Goal: Information Seeking & Learning: Learn about a topic

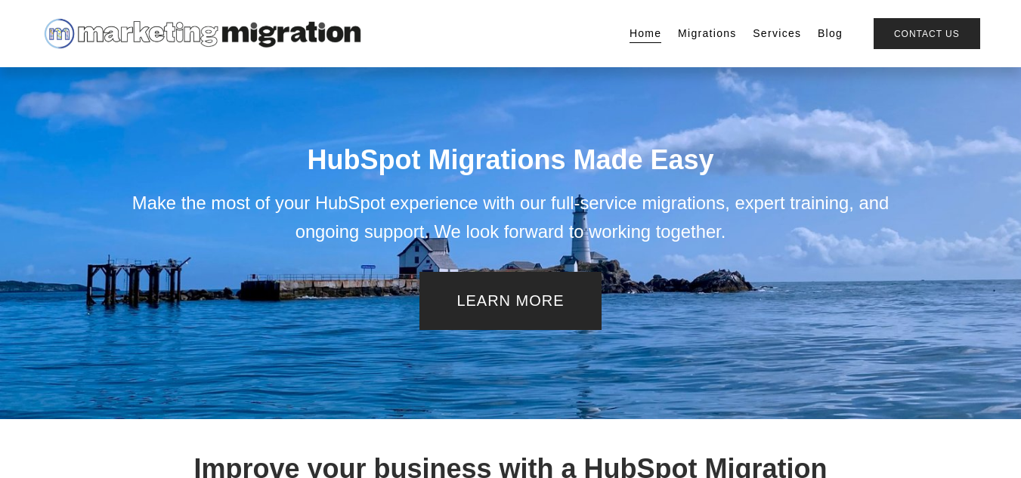
click at [771, 32] on link "Services" at bounding box center [777, 33] width 48 height 21
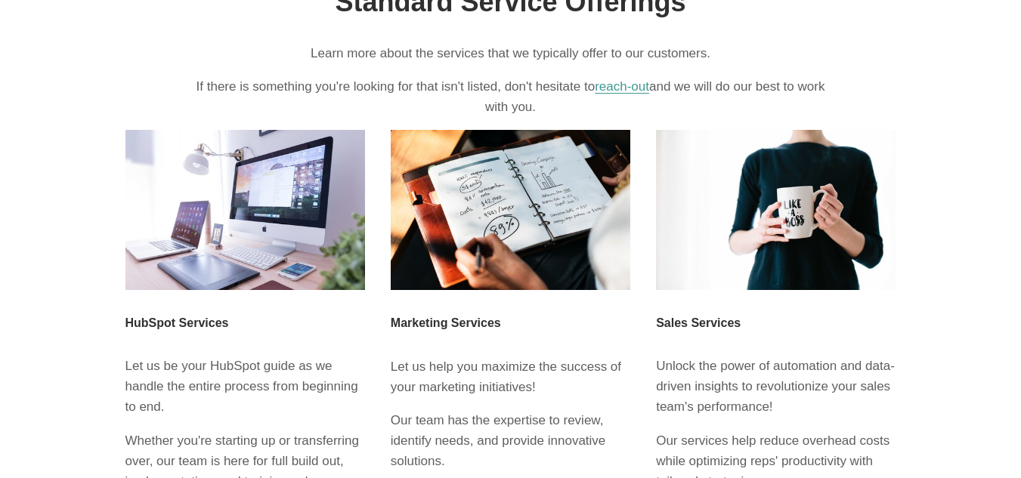
scroll to position [151, 0]
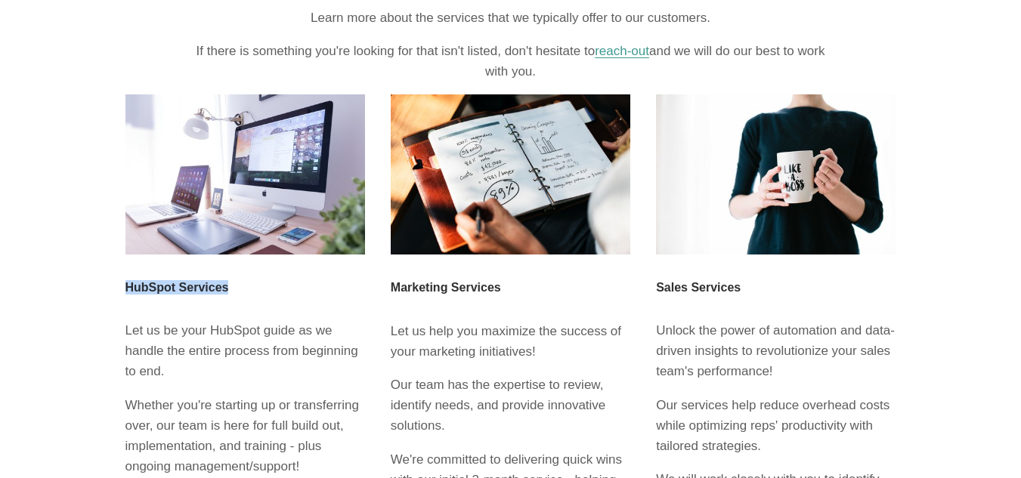
drag, startPoint x: 101, startPoint y: 286, endPoint x: 235, endPoint y: 291, distance: 133.8
click at [235, 291] on div "Standard Service Offerings Learn more about the services that we typically offe…" at bounding box center [510, 457] width 852 height 1080
copy h3 "HubSpot Services"
drag, startPoint x: 399, startPoint y: 283, endPoint x: 507, endPoint y: 284, distance: 108.1
click at [507, 284] on h3 "Marketing Services" at bounding box center [511, 287] width 240 height 14
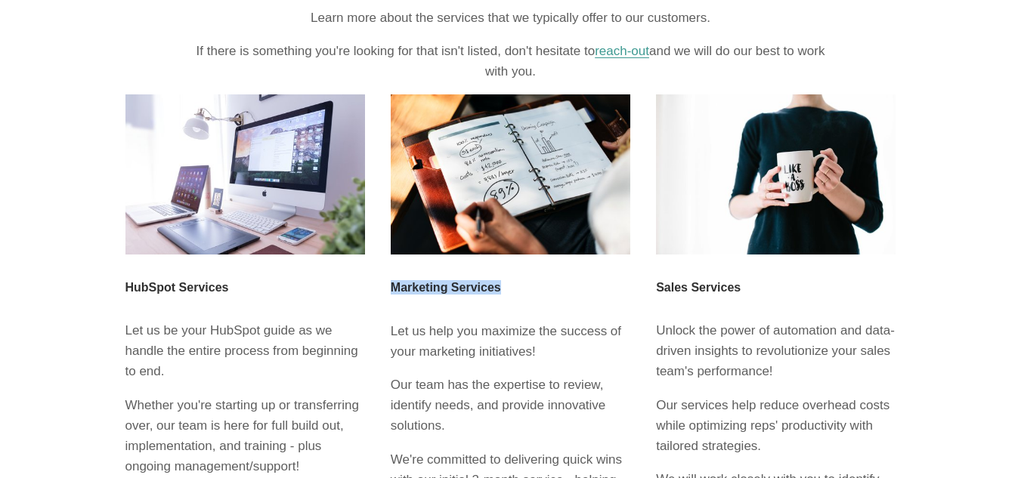
copy h3 "Marketing Services"
click at [509, 308] on div "Marketing Services Let us help you maximize the success of your marketing initi…" at bounding box center [511, 405] width 240 height 251
drag, startPoint x: 655, startPoint y: 288, endPoint x: 773, endPoint y: 274, distance: 118.7
click at [773, 274] on div "Sales Services Unlock the power of automation and data-driven insights to revol…" at bounding box center [775, 415] width 265 height 297
copy h3 "Sales Services"
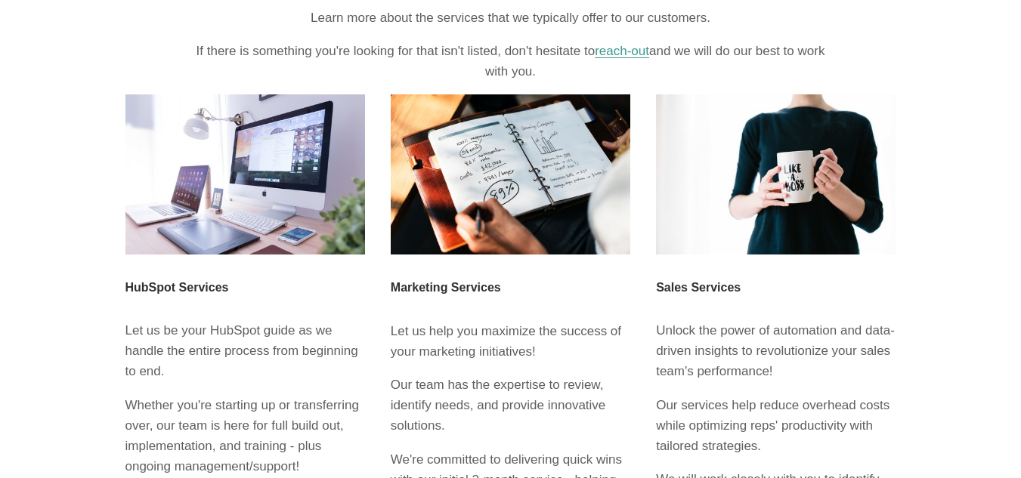
click at [418, 314] on div "Marketing Services Let us help you maximize the success of your marketing initi…" at bounding box center [511, 405] width 240 height 251
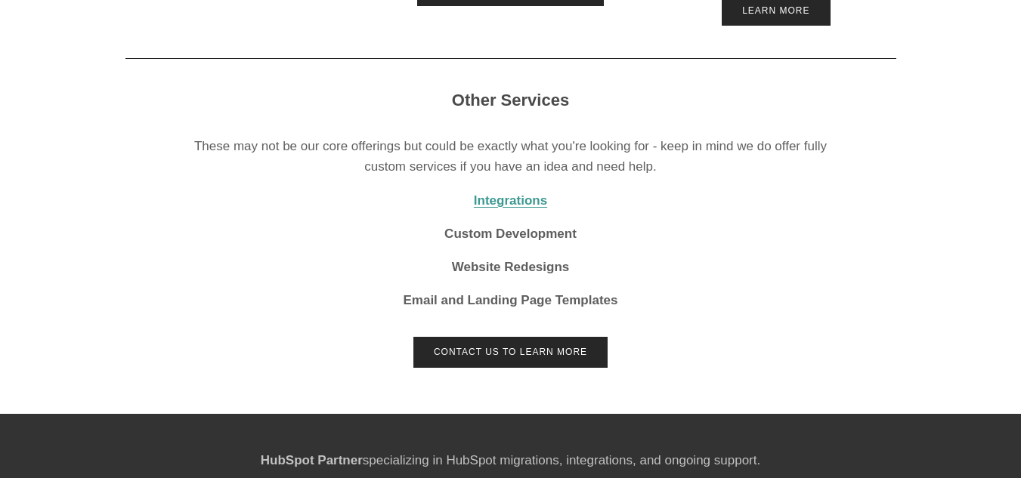
scroll to position [756, 0]
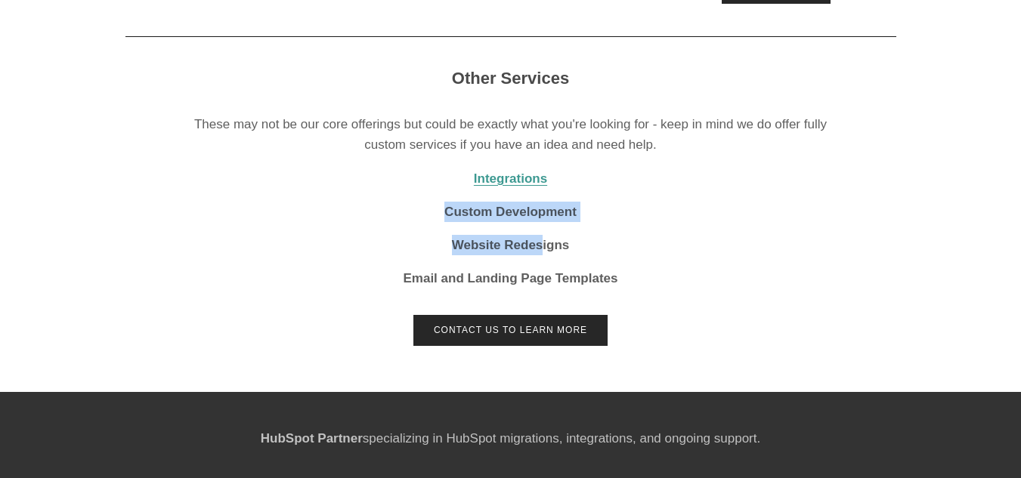
drag, startPoint x: 438, startPoint y: 206, endPoint x: 543, endPoint y: 237, distance: 109.0
click at [543, 237] on div "Other Services These may not be our core offerings but could be exactly what yo…" at bounding box center [510, 179] width 638 height 220
click at [667, 190] on div "Other Services These may not be our core offerings but could be exactly what yo…" at bounding box center [510, 179] width 638 height 220
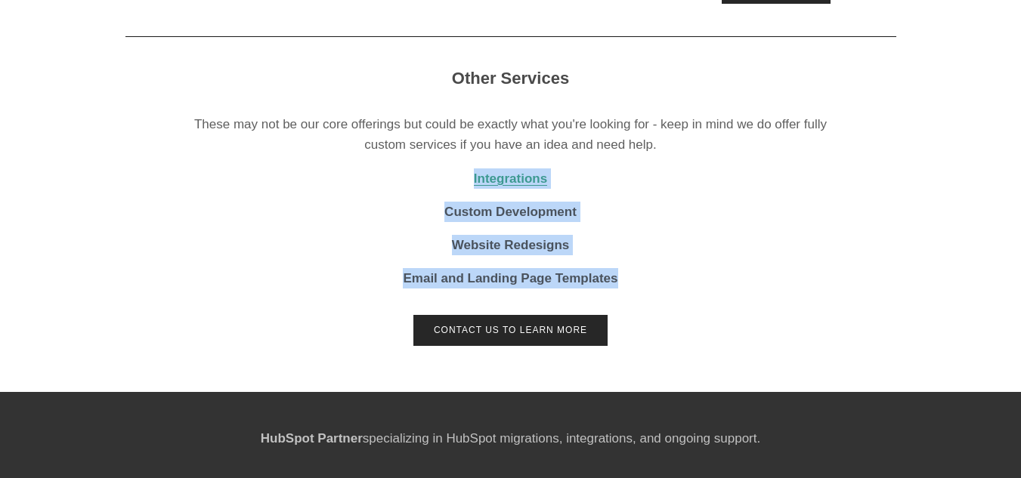
drag, startPoint x: 454, startPoint y: 165, endPoint x: 646, endPoint y: 270, distance: 218.8
click at [646, 270] on div "Other Services These may not be our core offerings but could be exactly what yo…" at bounding box center [510, 179] width 638 height 220
copy div "Integrations Custom Development Website Redesigns Email and Landing Page Templa…"
